Goal: Navigation & Orientation: Find specific page/section

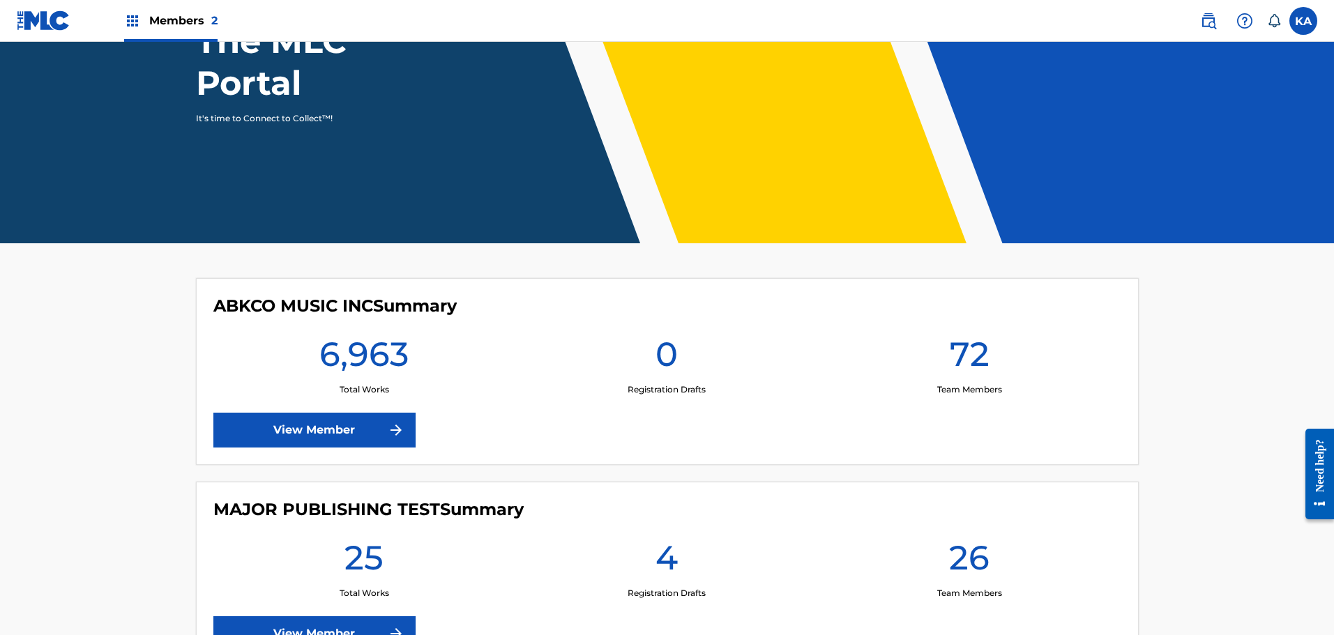
scroll to position [169, 0]
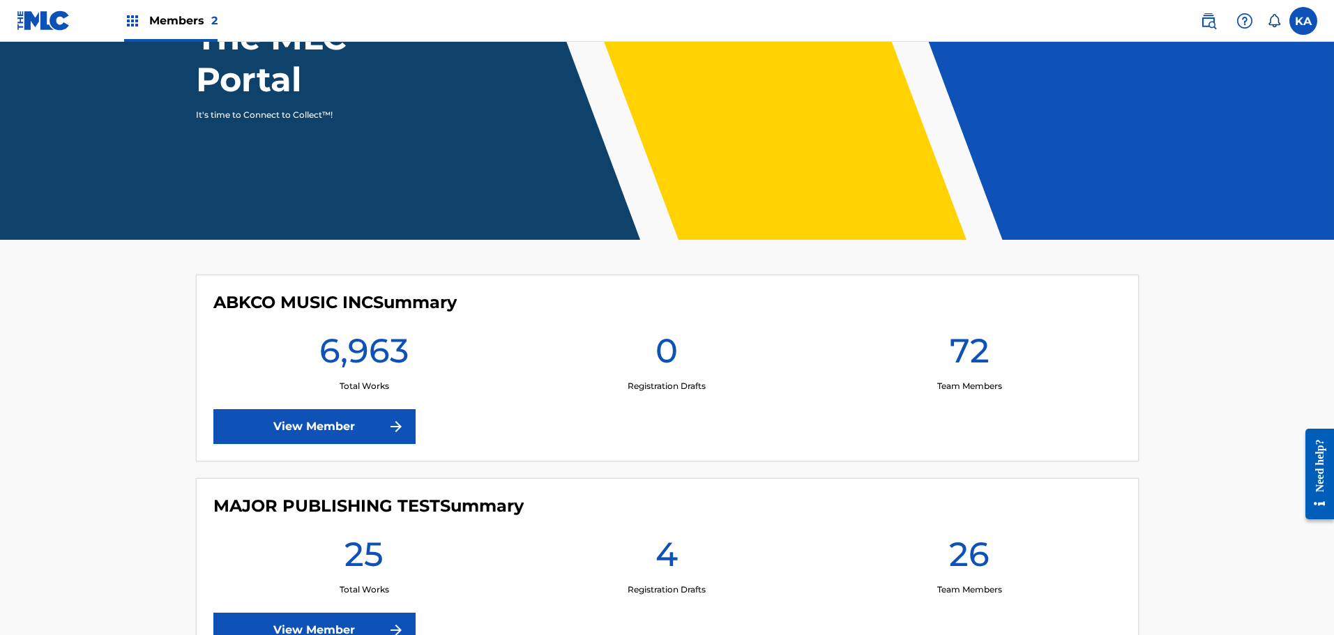
click at [135, 15] on img at bounding box center [132, 21] width 17 height 17
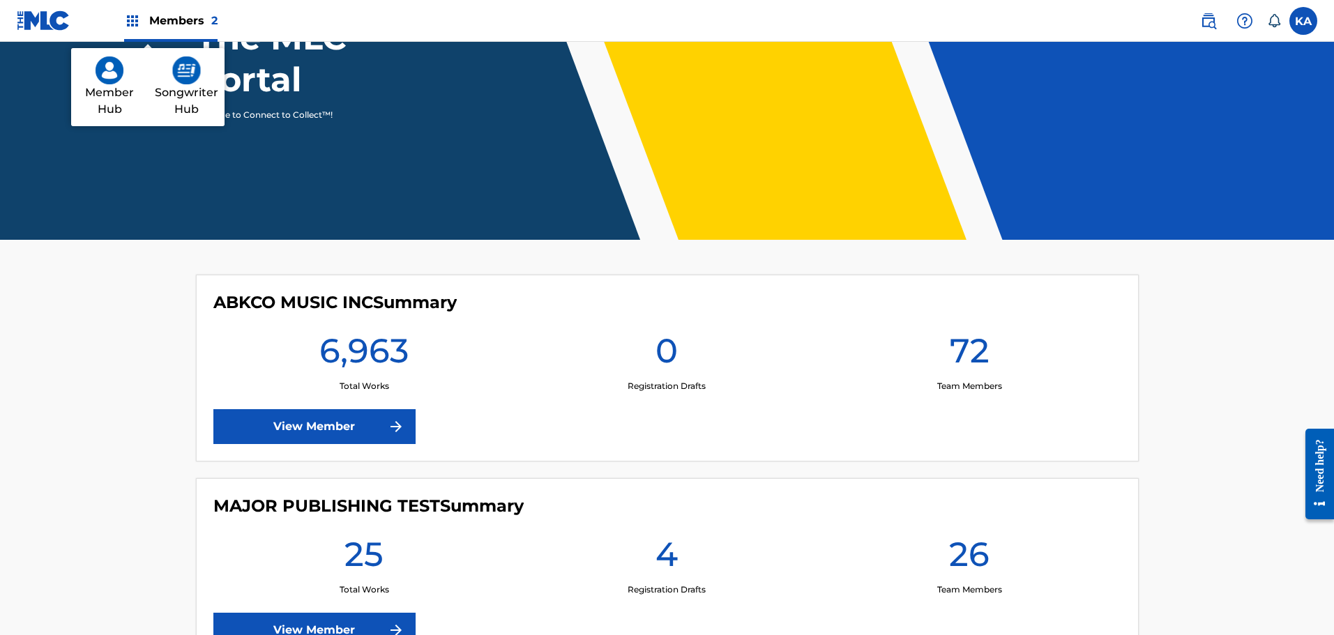
click at [175, 84] on img at bounding box center [186, 70] width 29 height 28
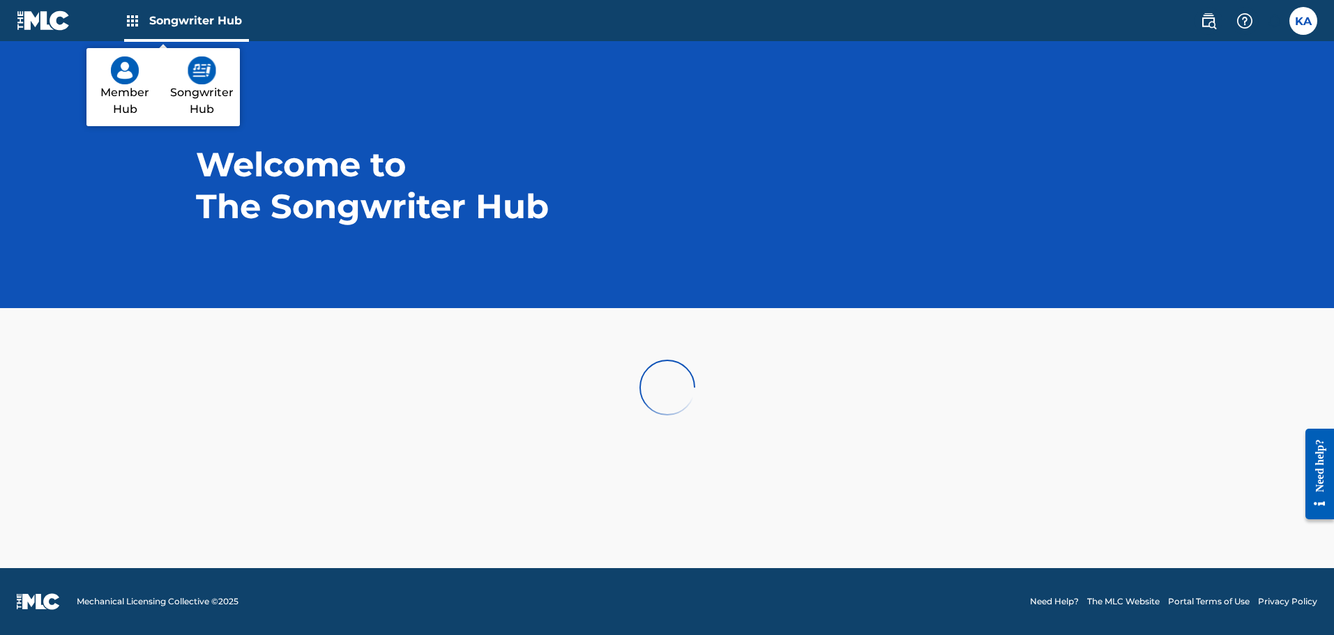
scroll to position [0, 0]
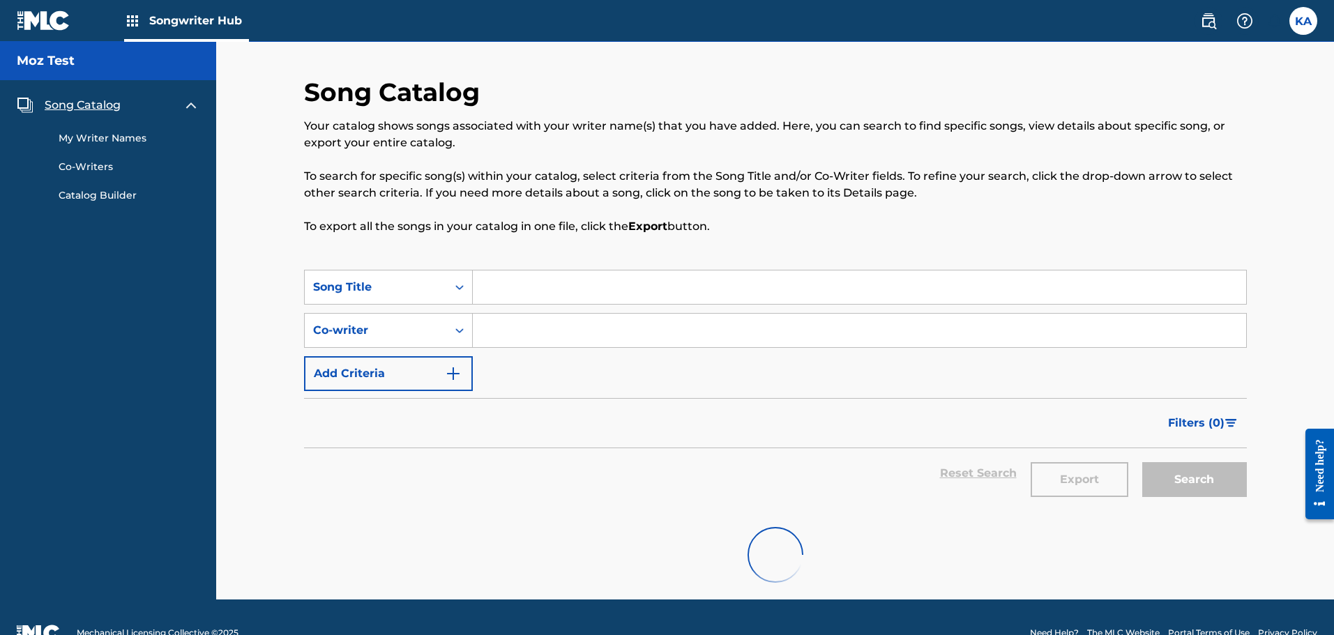
click at [113, 138] on link "My Writer Names" at bounding box center [129, 138] width 141 height 15
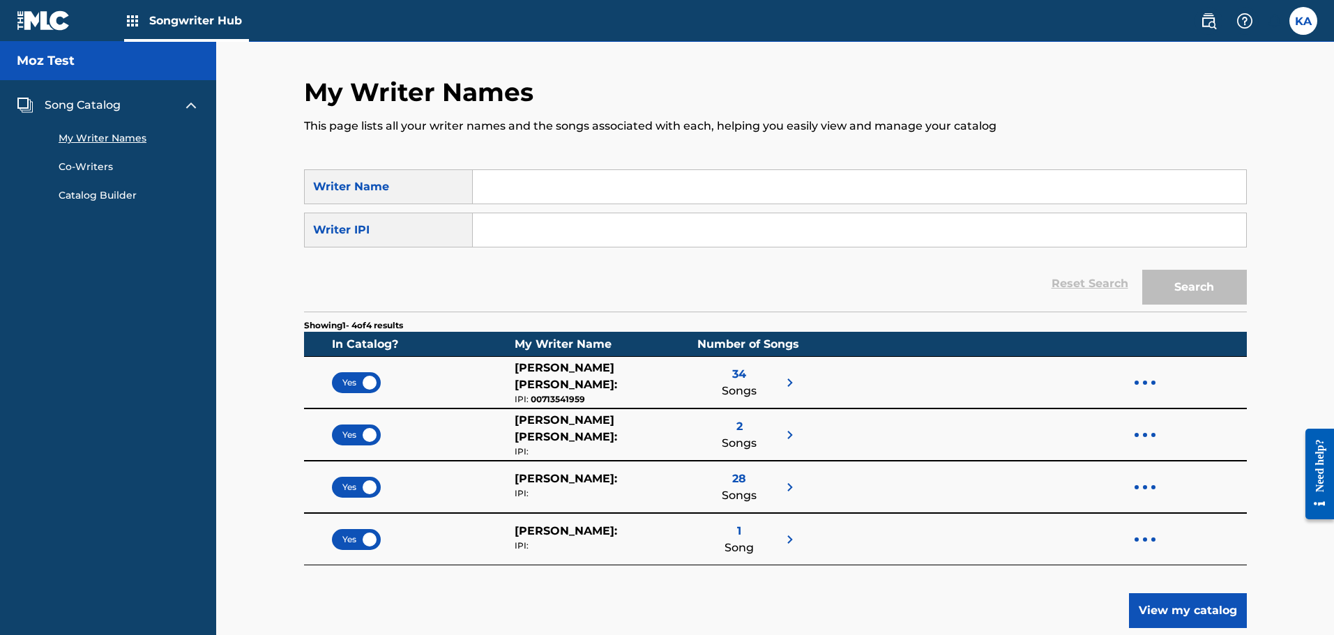
click at [1146, 379] on div at bounding box center [1145, 383] width 21 height 46
click at [79, 162] on link "Co-Writers" at bounding box center [129, 167] width 141 height 15
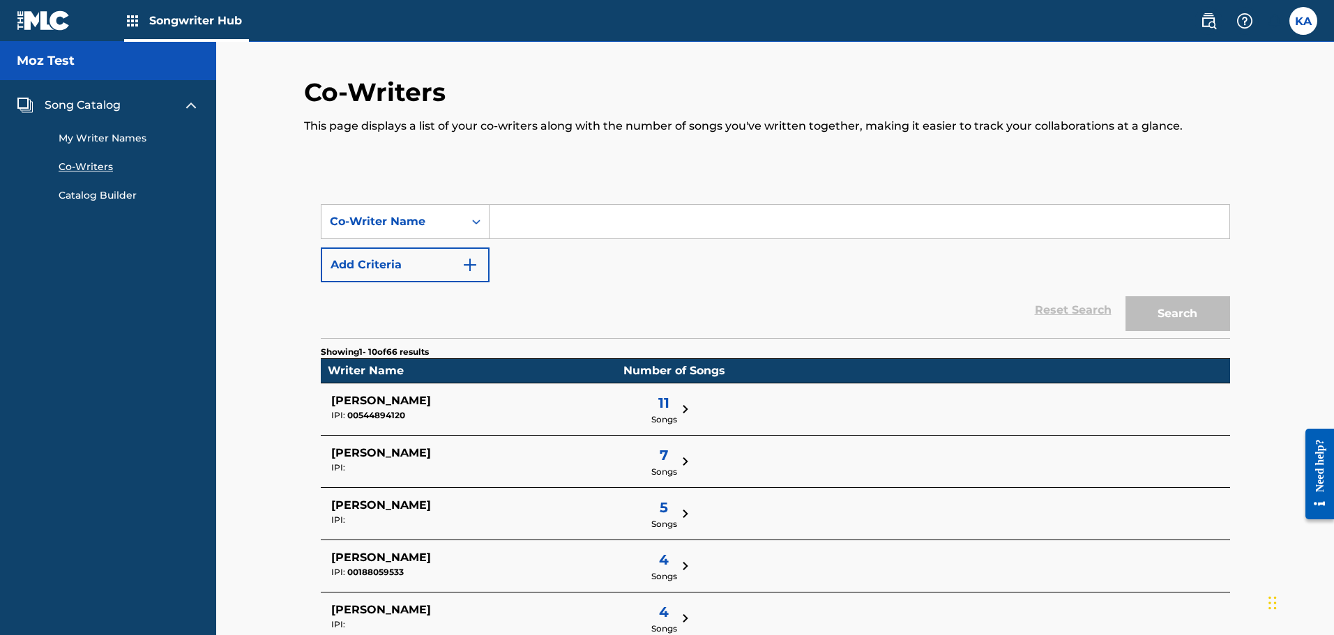
click at [183, 16] on span "Songwriter Hub" at bounding box center [199, 21] width 100 height 16
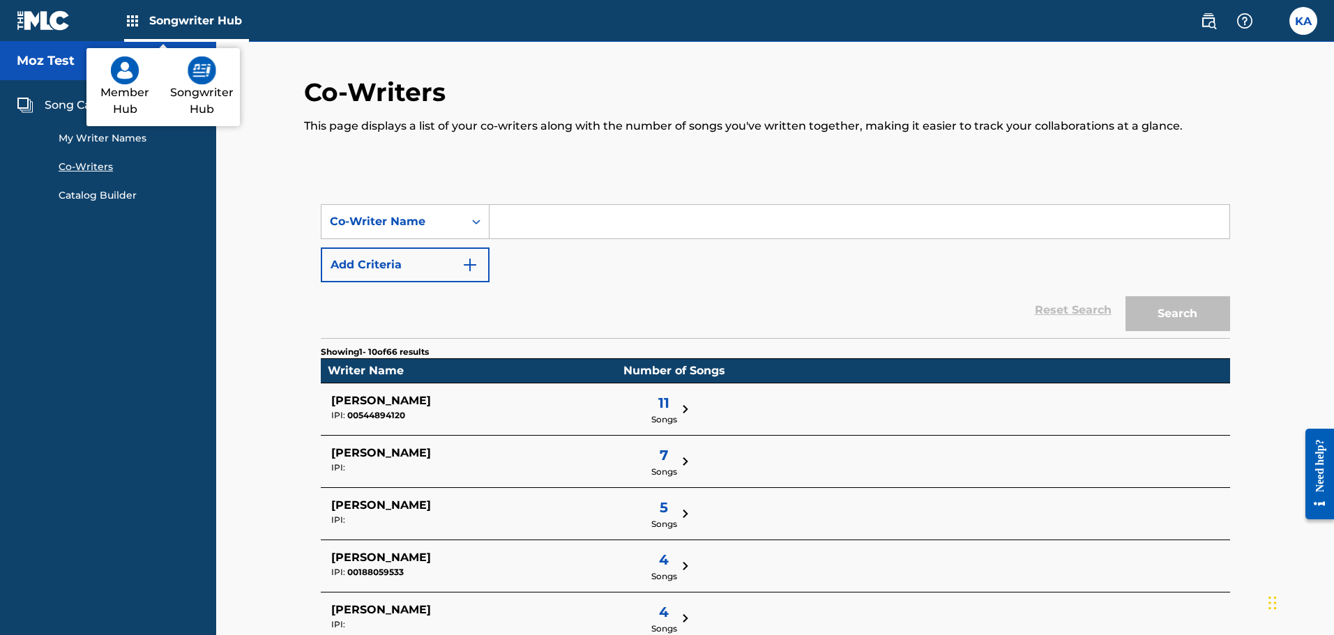
click at [183, 69] on link "Songwriter Hub" at bounding box center [201, 87] width 77 height 78
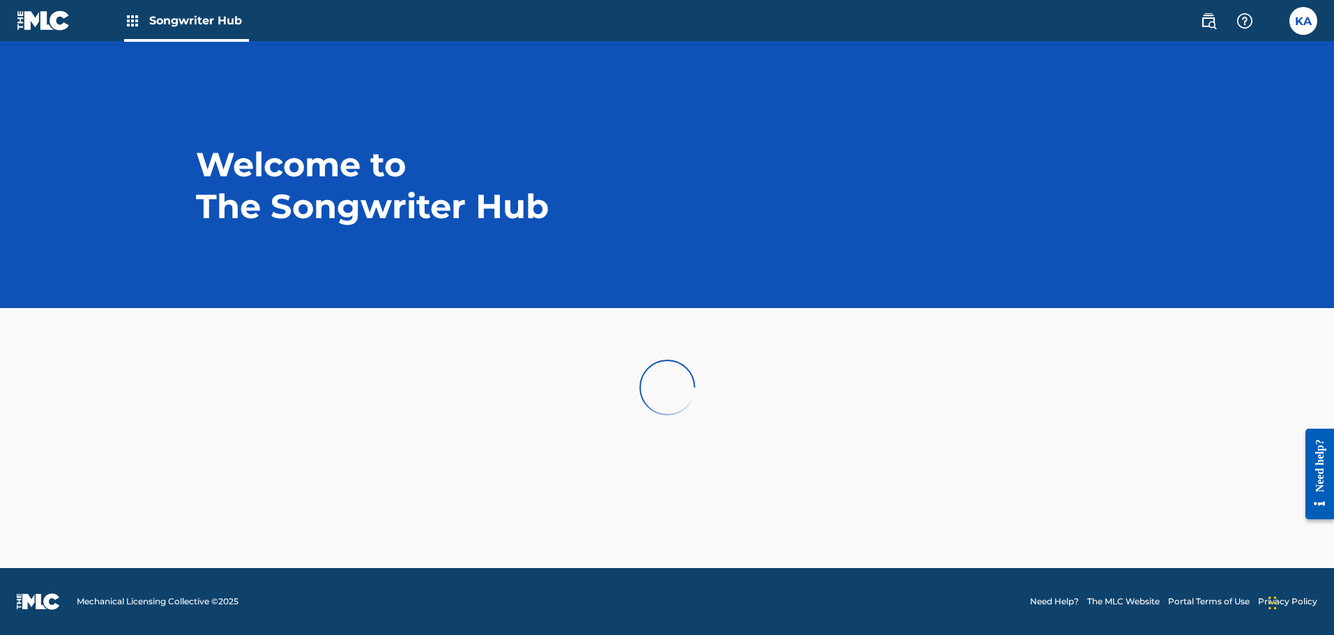
click at [50, 20] on img at bounding box center [44, 20] width 54 height 20
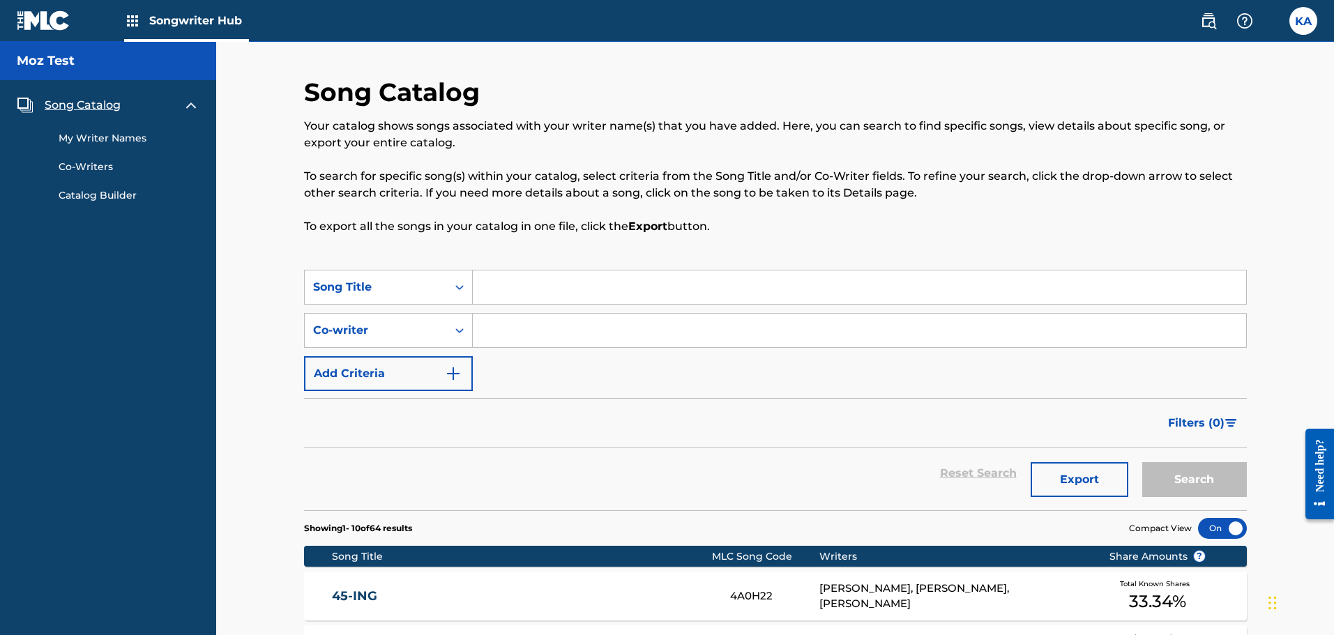
click at [51, 17] on img at bounding box center [44, 20] width 54 height 20
click at [135, 18] on img at bounding box center [132, 21] width 17 height 17
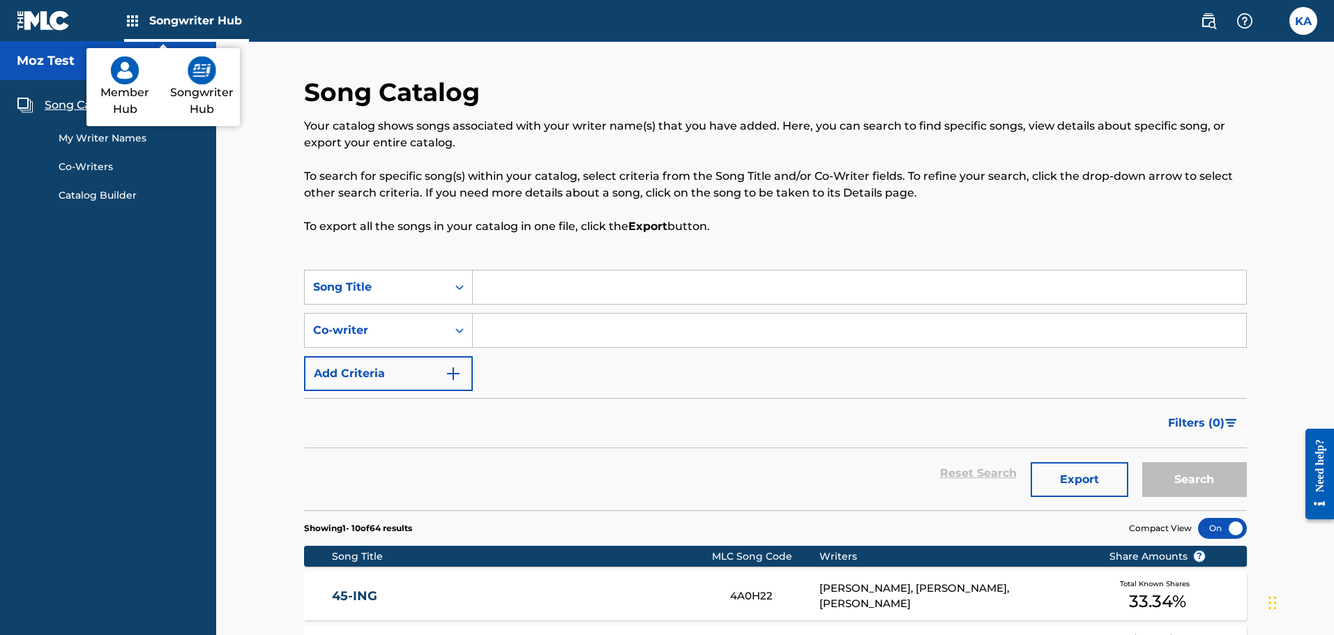
click at [115, 71] on img at bounding box center [125, 70] width 28 height 28
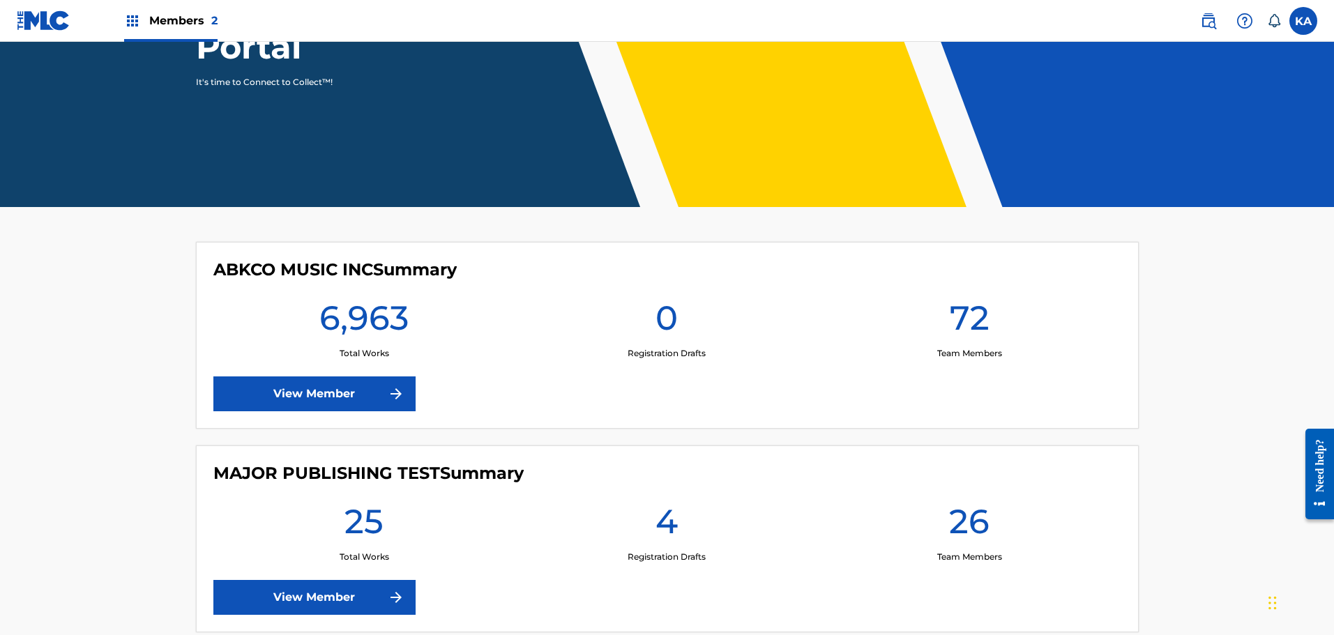
scroll to position [282, 0]
